Goal: Navigation & Orientation: Find specific page/section

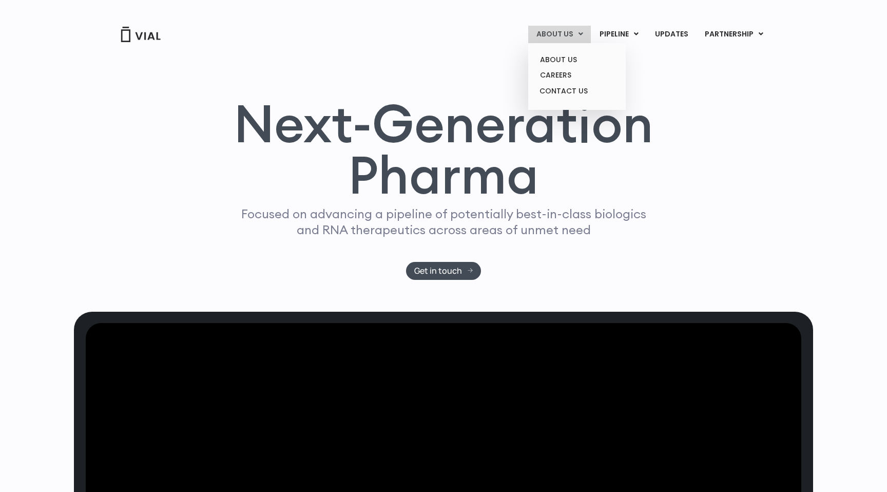
click at [579, 38] on link "ABOUT US" at bounding box center [559, 34] width 63 height 17
click at [563, 58] on link "ABOUT US" at bounding box center [577, 60] width 90 height 16
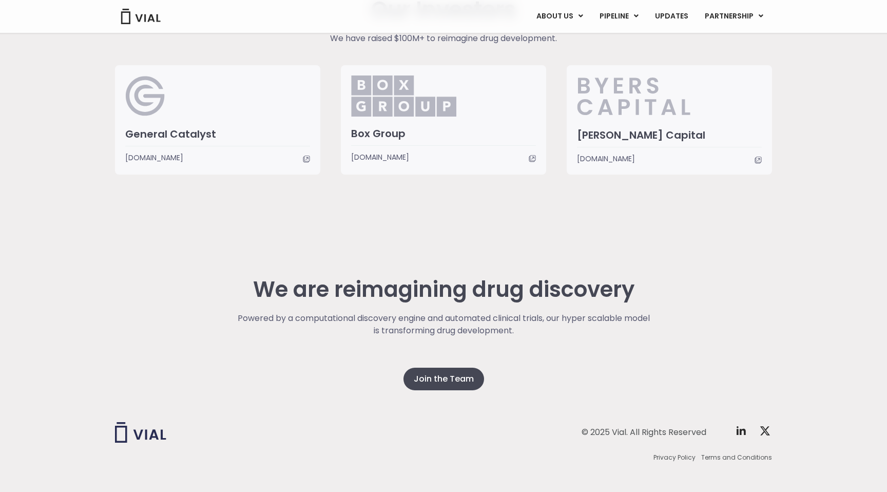
scroll to position [2505, 0]
click at [455, 385] on div "© 2025 Vial. All Rights Reserved Twitter X Logo Privacy Policy Terms and Condit…" at bounding box center [443, 444] width 657 height 120
click at [439, 374] on span "Join the Team" at bounding box center [444, 380] width 60 height 12
